Goal: Navigation & Orientation: Find specific page/section

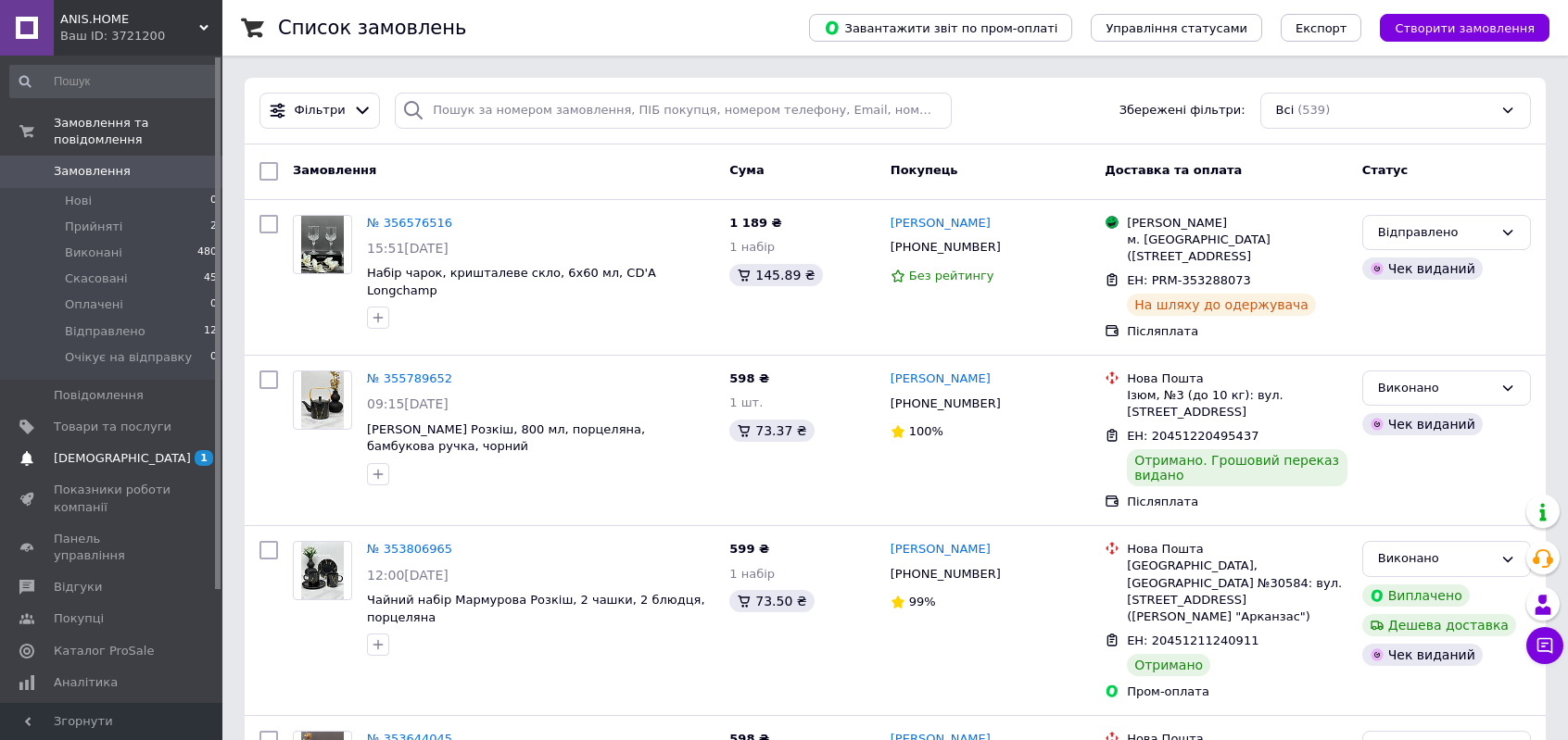
click at [95, 450] on span "[DEMOGRAPHIC_DATA]" at bounding box center [122, 458] width 137 height 17
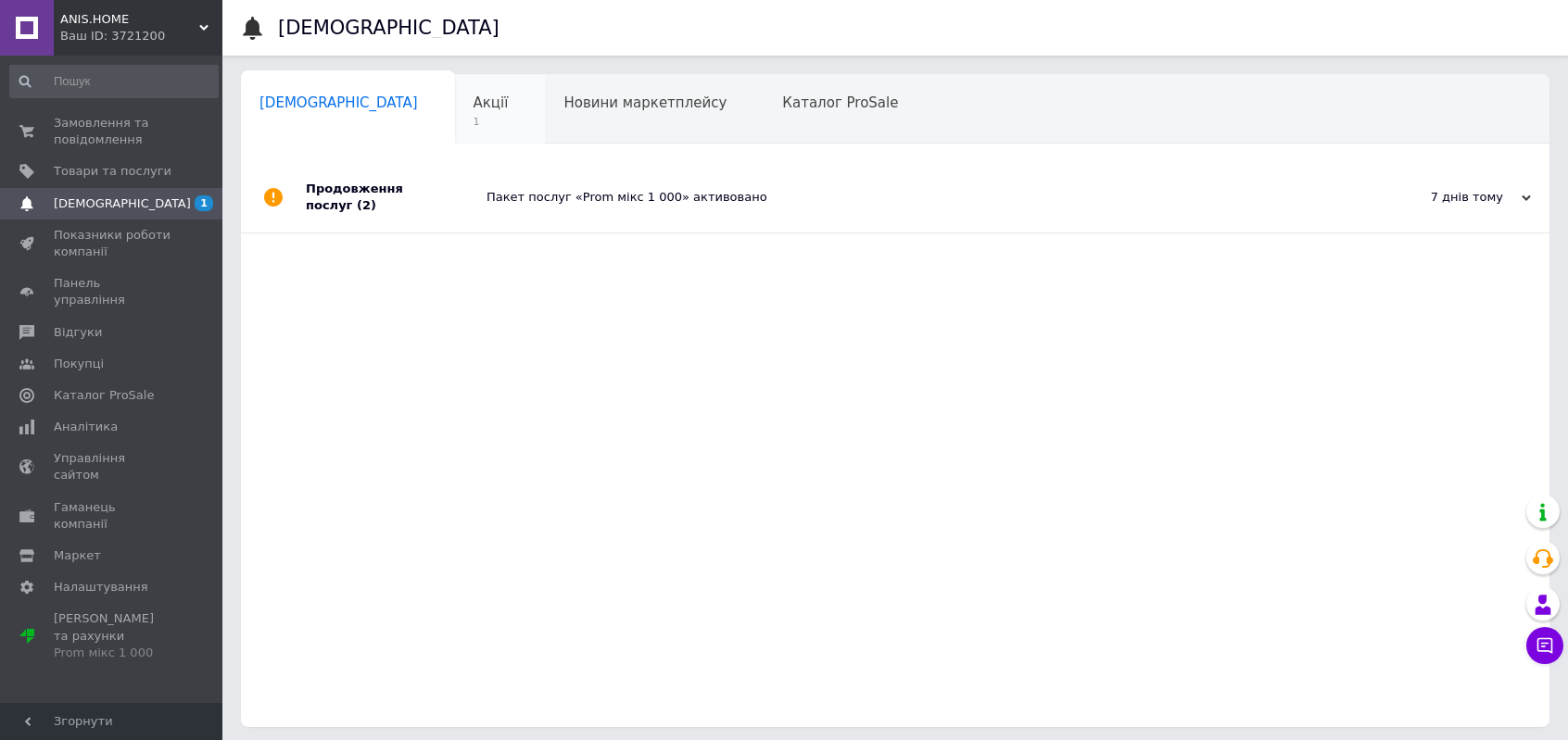
click at [455, 129] on div "Акції 1" at bounding box center [500, 111] width 91 height 71
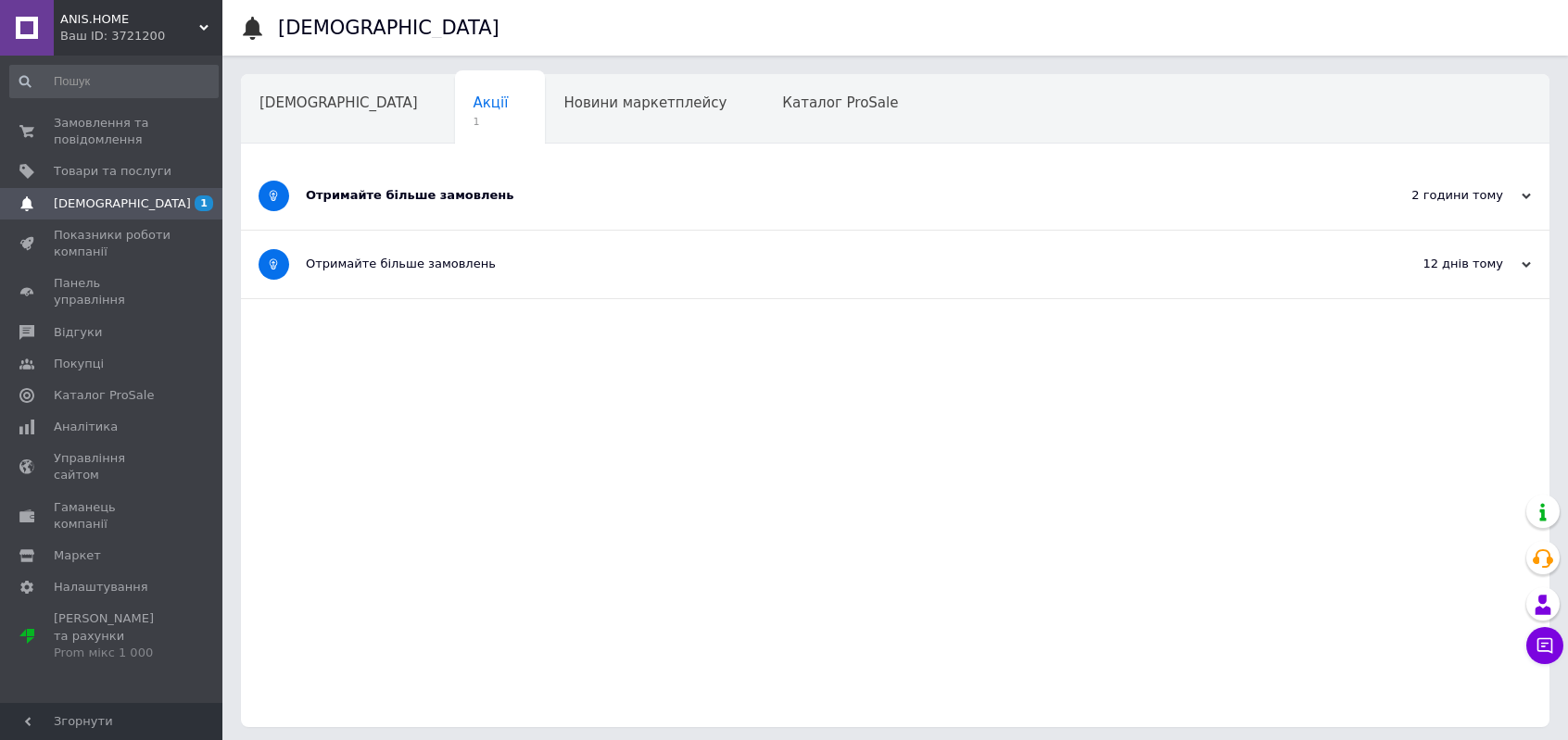
click at [390, 212] on div "Отримайте більше замовлень" at bounding box center [825, 195] width 1040 height 68
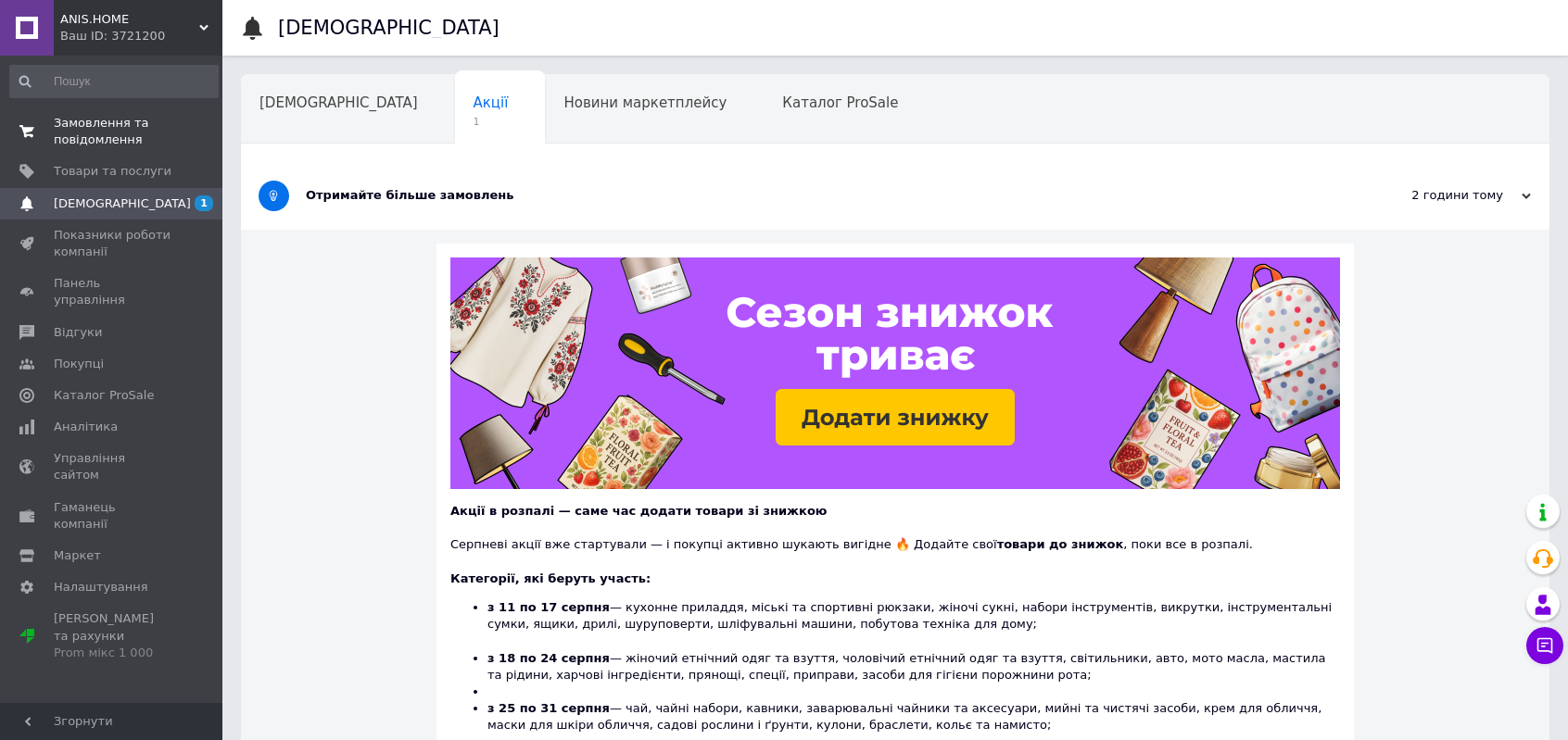
click at [86, 122] on span "Замовлення та повідомлення" at bounding box center [113, 131] width 118 height 33
